Goal: Task Accomplishment & Management: Manage account settings

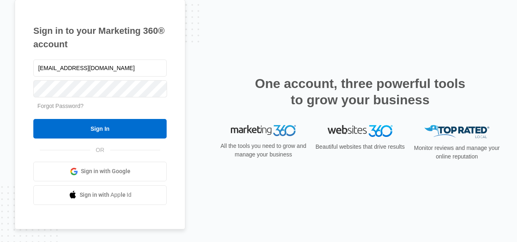
type input "dscales@onetrustsource.com"
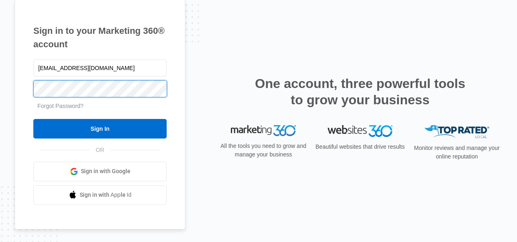
click at [33, 119] on input "Sign In" at bounding box center [99, 129] width 133 height 20
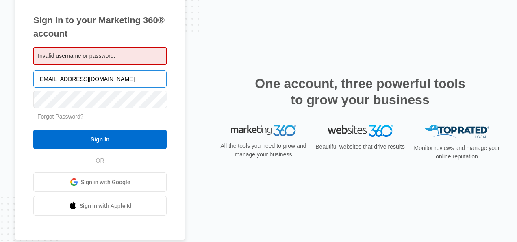
click at [115, 81] on input "[EMAIL_ADDRESS][DOMAIN_NAME]" at bounding box center [99, 78] width 133 height 17
type input "[EMAIL_ADDRESS][DOMAIN_NAME]"
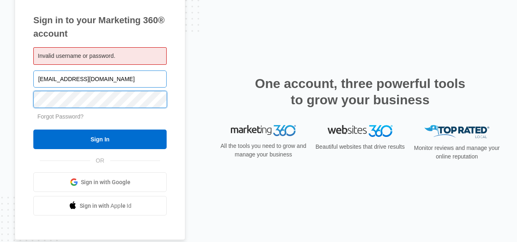
click at [33, 129] on input "Sign In" at bounding box center [99, 139] width 133 height 20
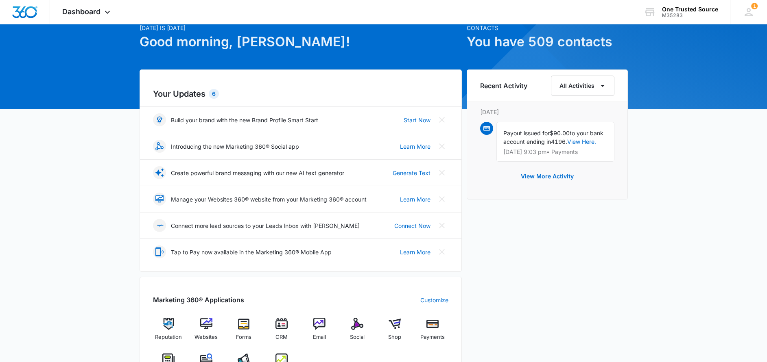
scroll to position [49, 0]
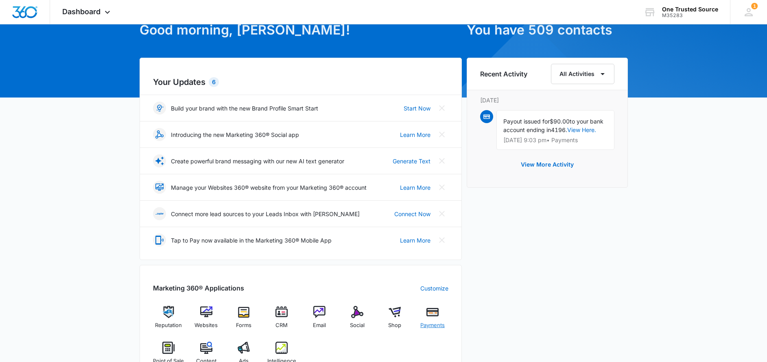
click at [431, 314] on img at bounding box center [432, 312] width 12 height 12
